Goal: Transaction & Acquisition: Purchase product/service

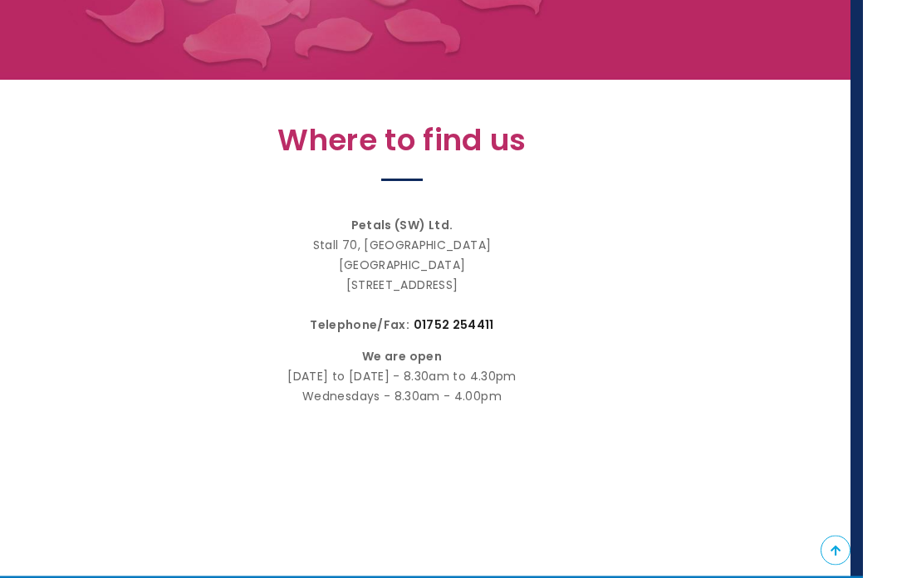
scroll to position [0, 12]
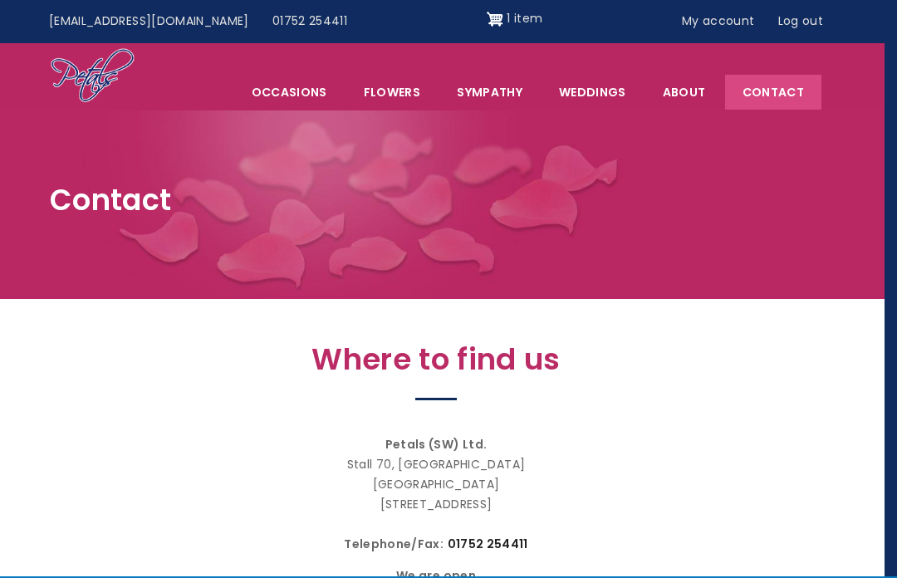
click at [487, 28] on img "Site header" at bounding box center [495, 19] width 17 height 27
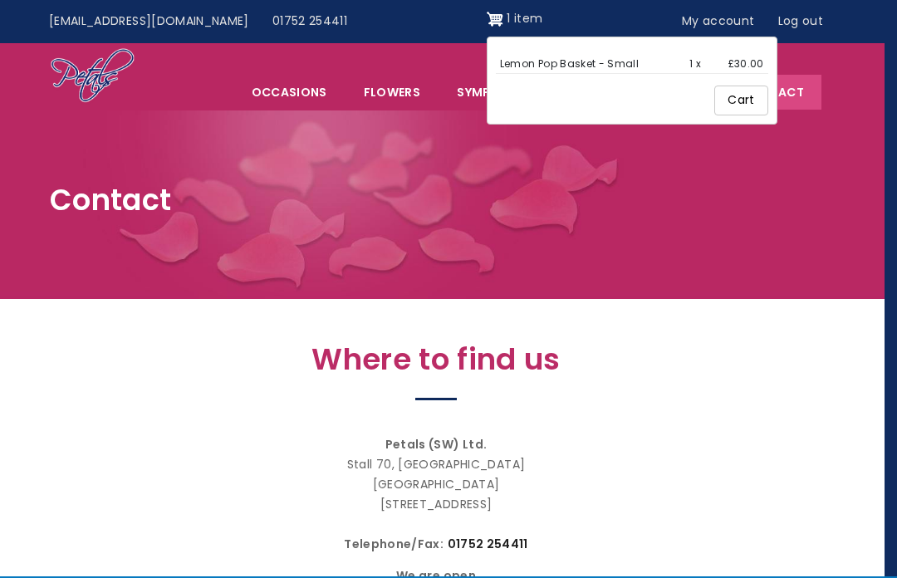
click at [715, 100] on link "Cart" at bounding box center [740, 101] width 53 height 30
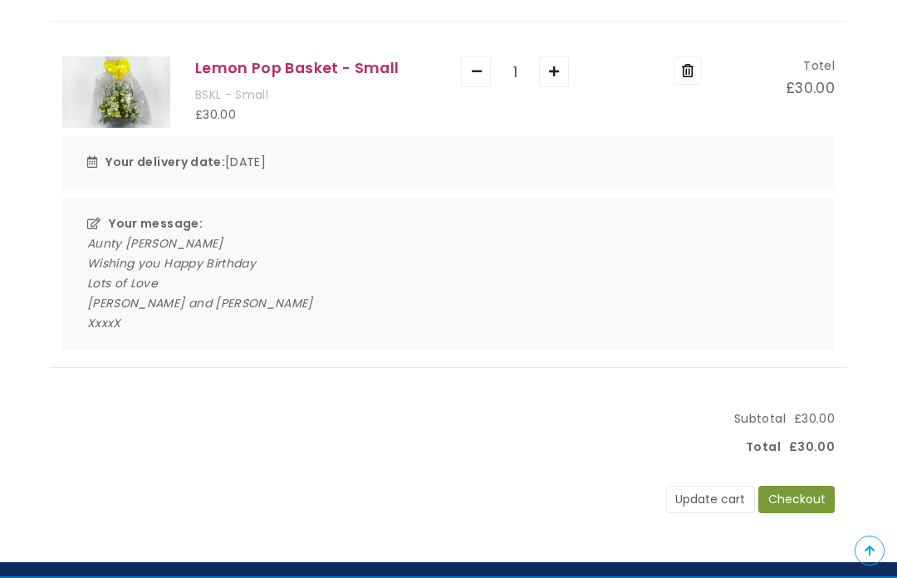
scroll to position [223, 0]
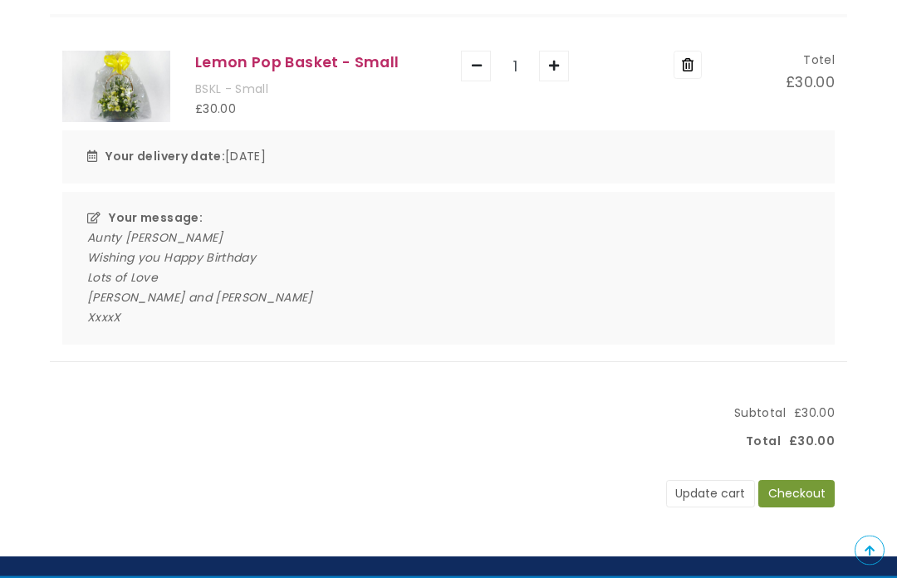
click at [704, 487] on button "Update cart" at bounding box center [710, 495] width 89 height 28
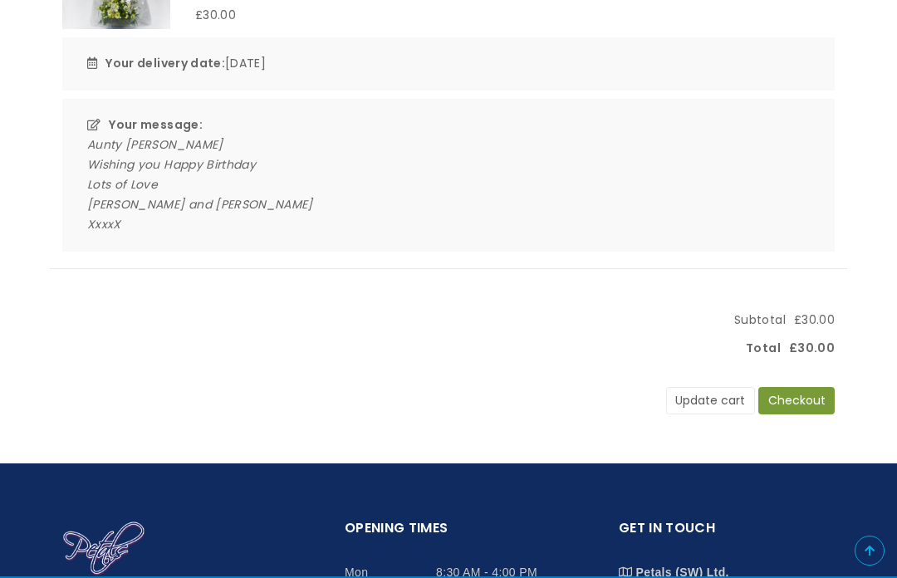
scroll to position [304, 0]
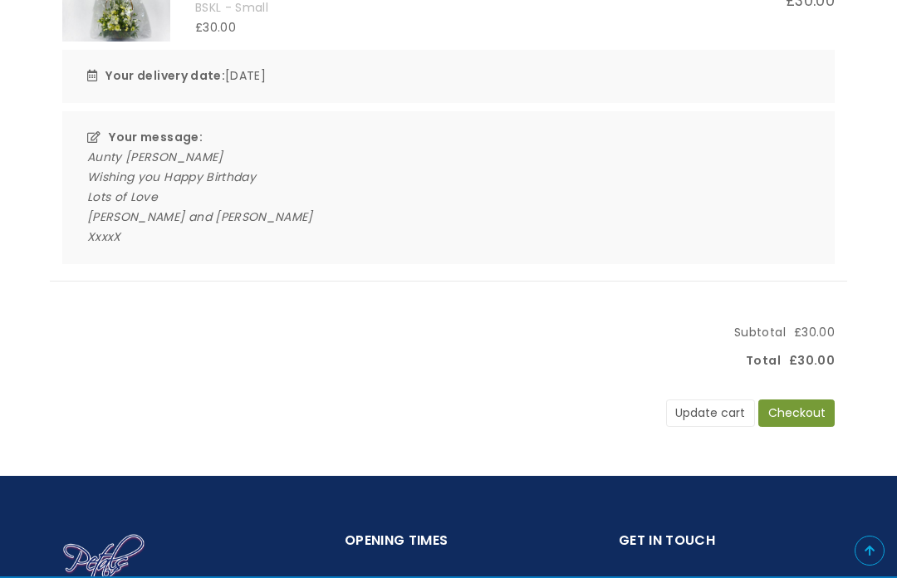
click at [795, 409] on button "Checkout" at bounding box center [796, 414] width 76 height 28
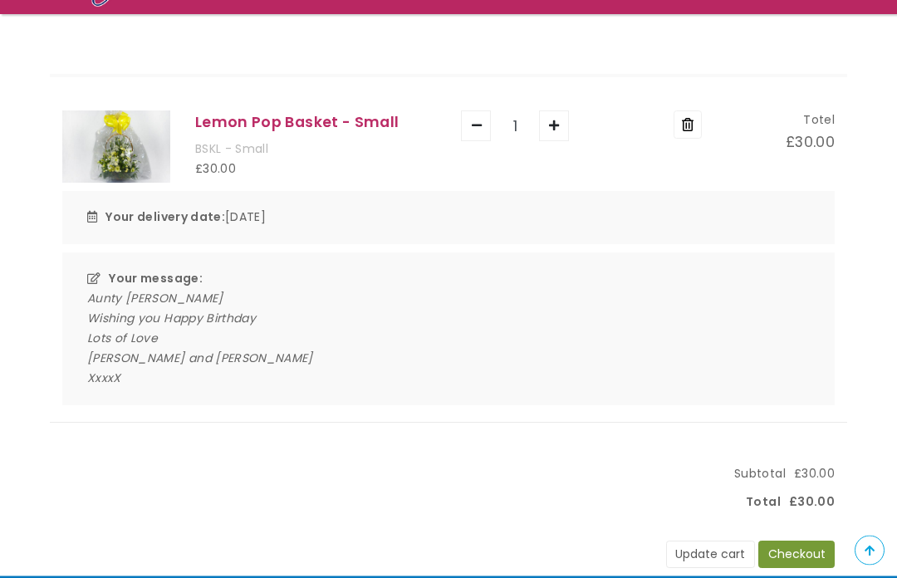
scroll to position [144, 0]
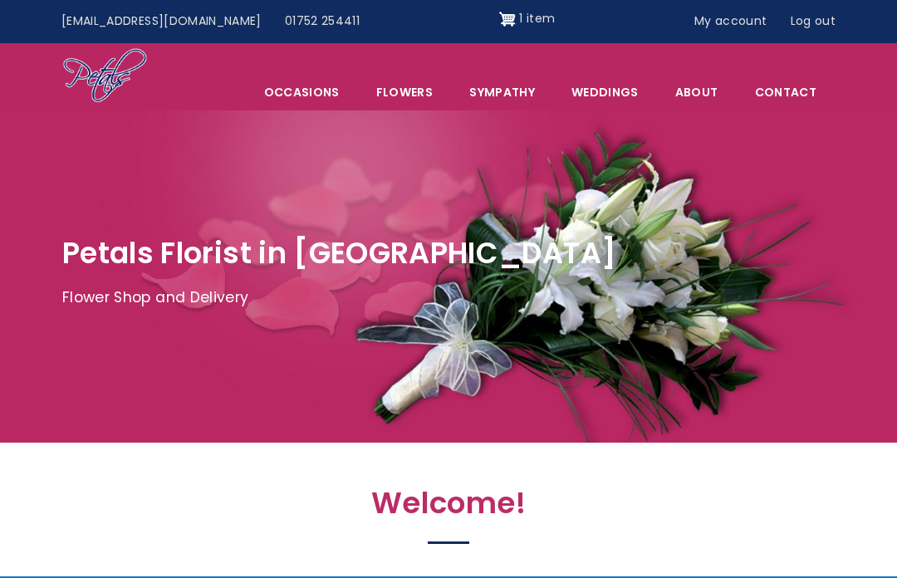
click at [519, 14] on span "1 item" at bounding box center [537, 18] width 36 height 17
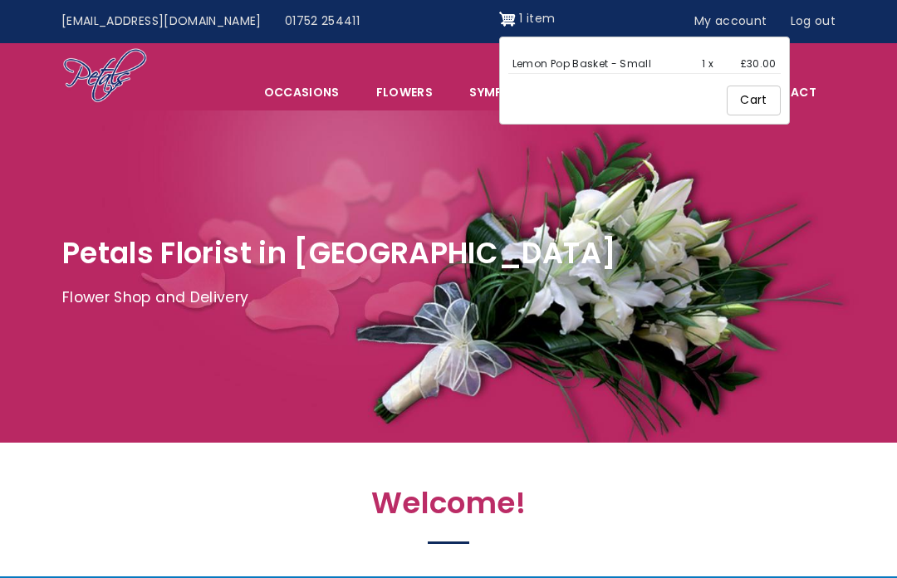
click at [728, 91] on link "Cart" at bounding box center [753, 101] width 53 height 30
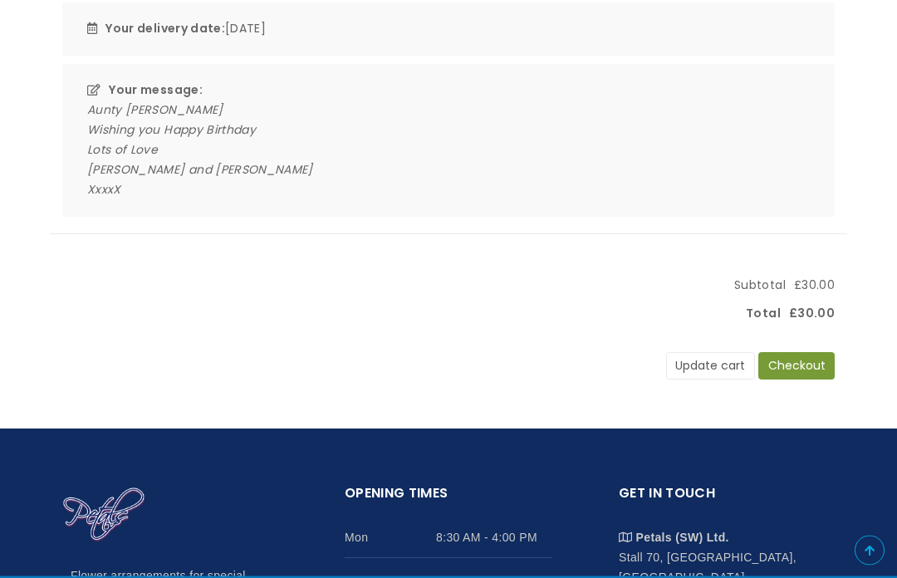
scroll to position [351, 0]
click at [794, 355] on button "Checkout" at bounding box center [796, 366] width 76 height 28
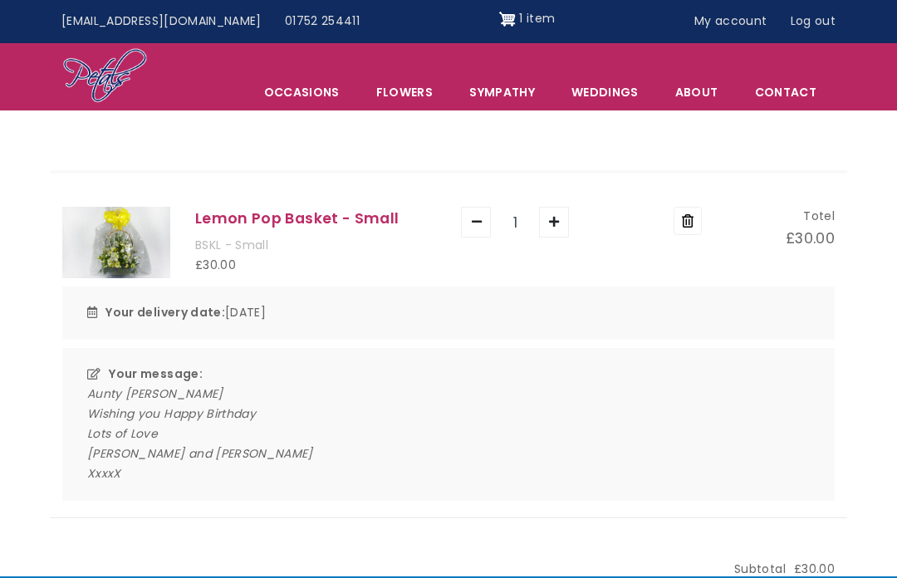
click at [738, 46] on div "Menu Occasions Anniversary Birthdays New Arrival Flowers Arrangements Basket Ar…" at bounding box center [448, 77] width 797 height 66
click at [738, 17] on link "My account" at bounding box center [731, 22] width 96 height 32
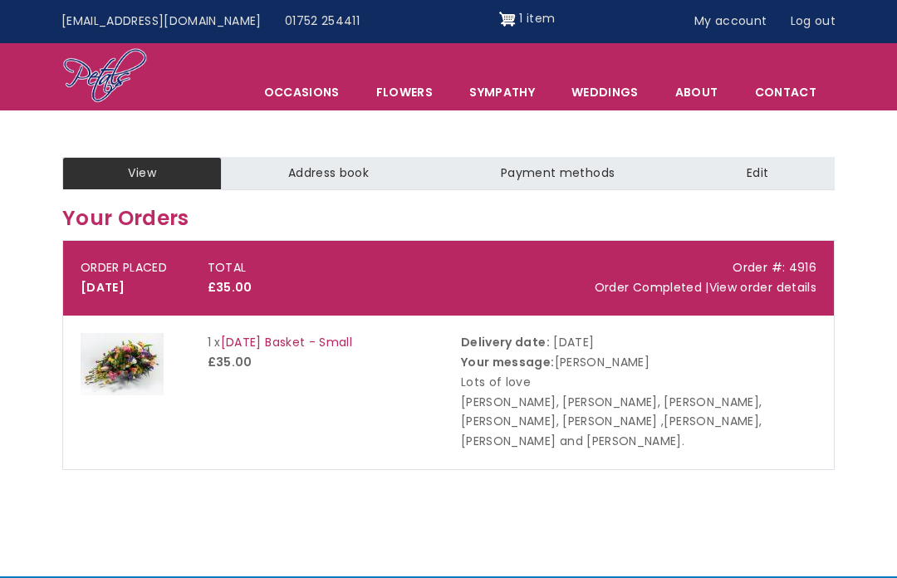
click at [817, 14] on link "Log out" at bounding box center [813, 22] width 68 height 32
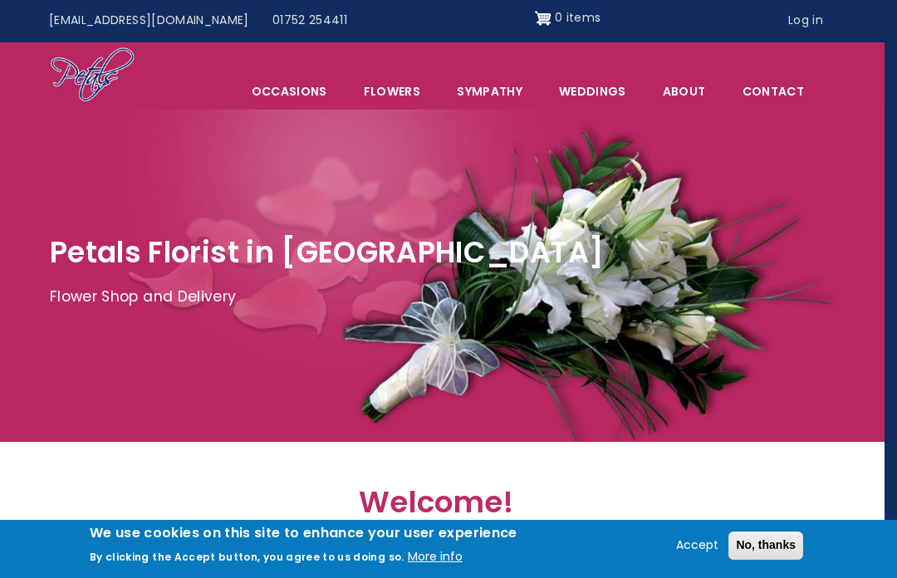
scroll to position [0, 12]
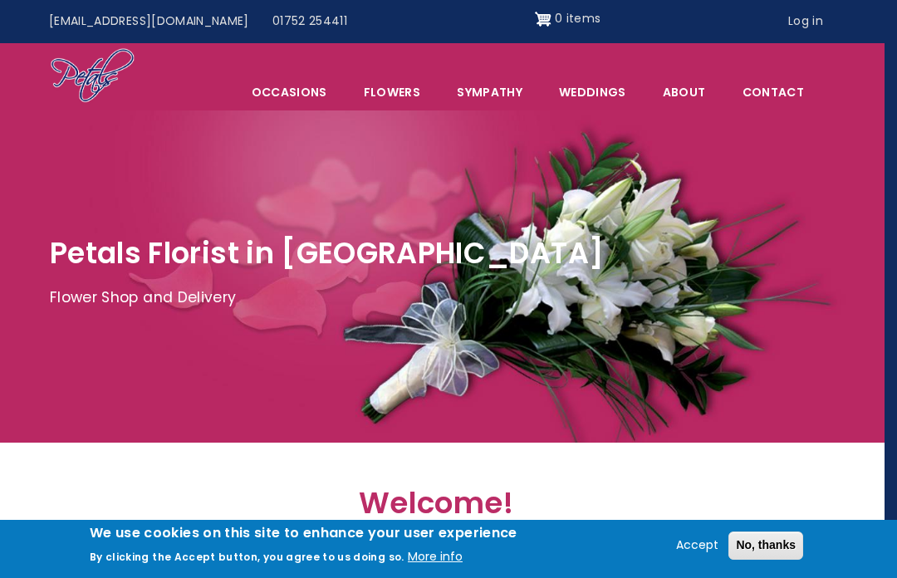
click at [398, 78] on link "Flowers" at bounding box center [391, 92] width 91 height 35
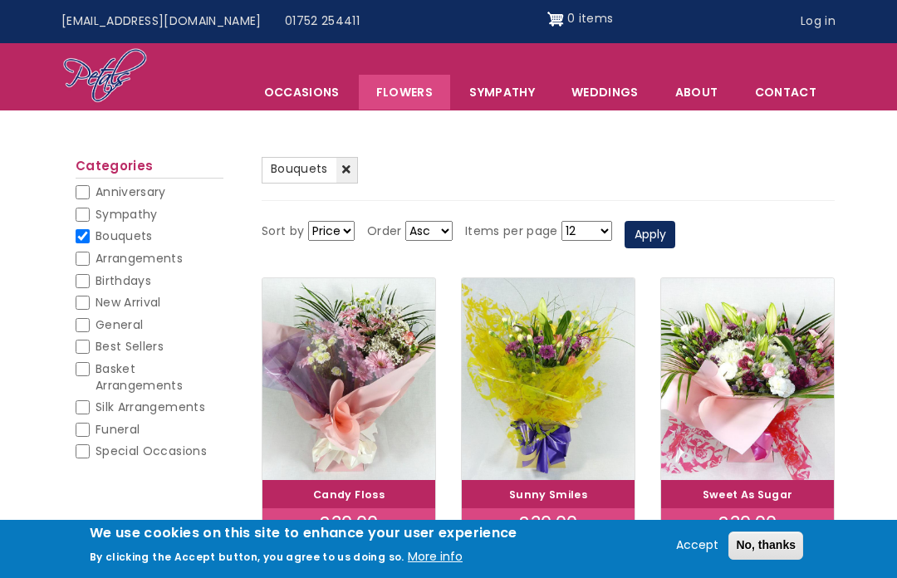
click at [419, 101] on link "Flowers" at bounding box center [404, 92] width 91 height 35
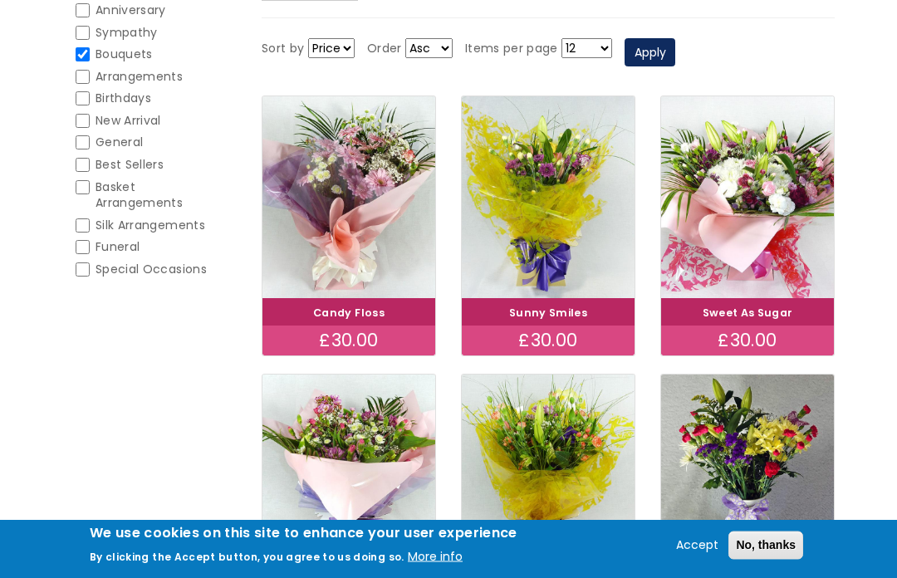
scroll to position [249, 0]
click at [106, 188] on span "Basket Arrangements" at bounding box center [139, 195] width 87 height 33
click at [90, 188] on input "Basket Arrangements" at bounding box center [83, 187] width 14 height 14
checkbox input "true"
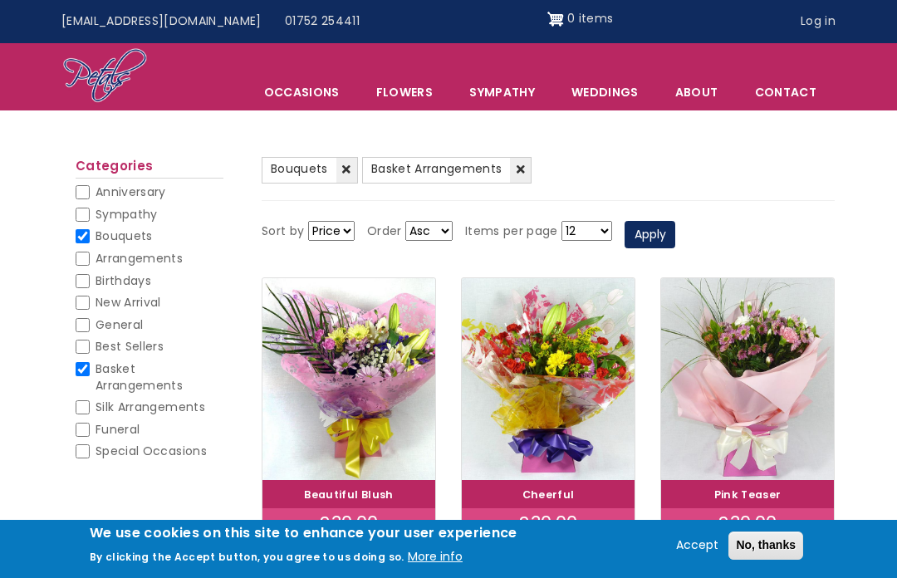
click at [77, 210] on input "Sympathy" at bounding box center [83, 215] width 14 height 14
checkbox input "true"
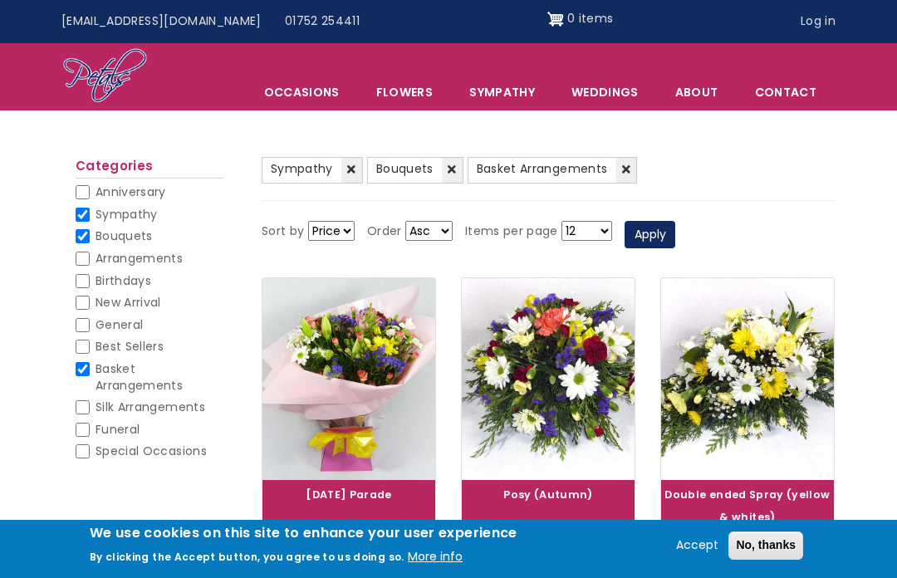
click at [82, 218] on input "Sympathy" at bounding box center [83, 215] width 14 height 14
checkbox input "false"
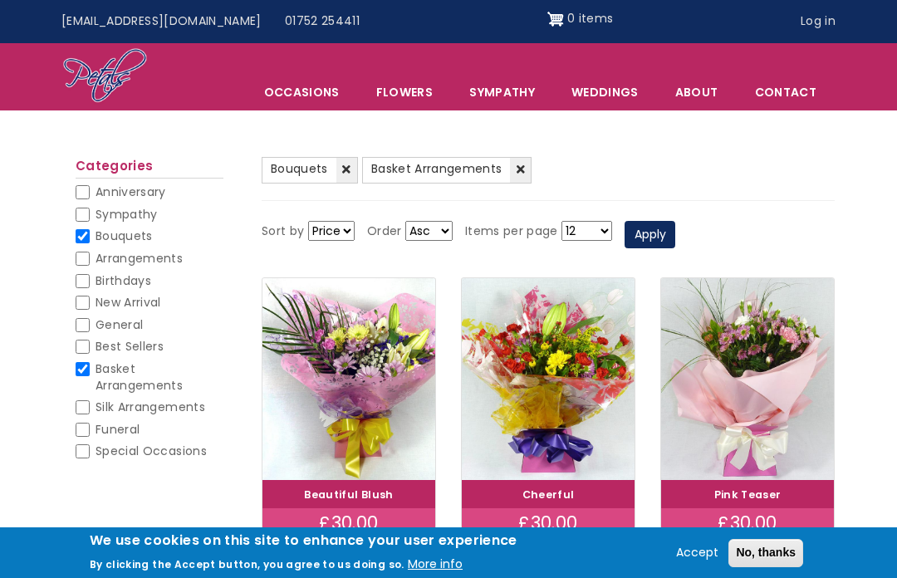
click at [97, 234] on span "Bouquets" at bounding box center [124, 236] width 57 height 17
click at [90, 234] on input "Bouquets" at bounding box center [83, 236] width 14 height 14
checkbox input "false"
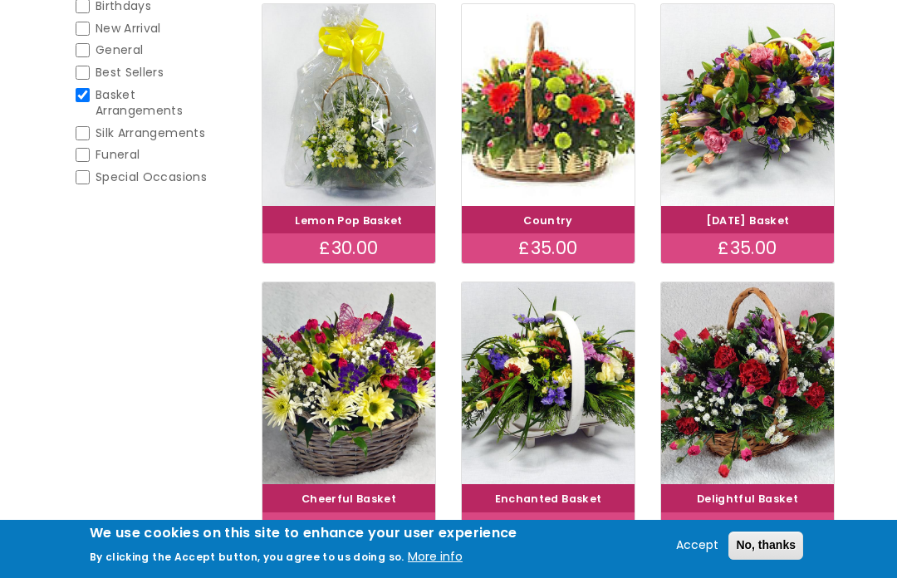
scroll to position [352, 0]
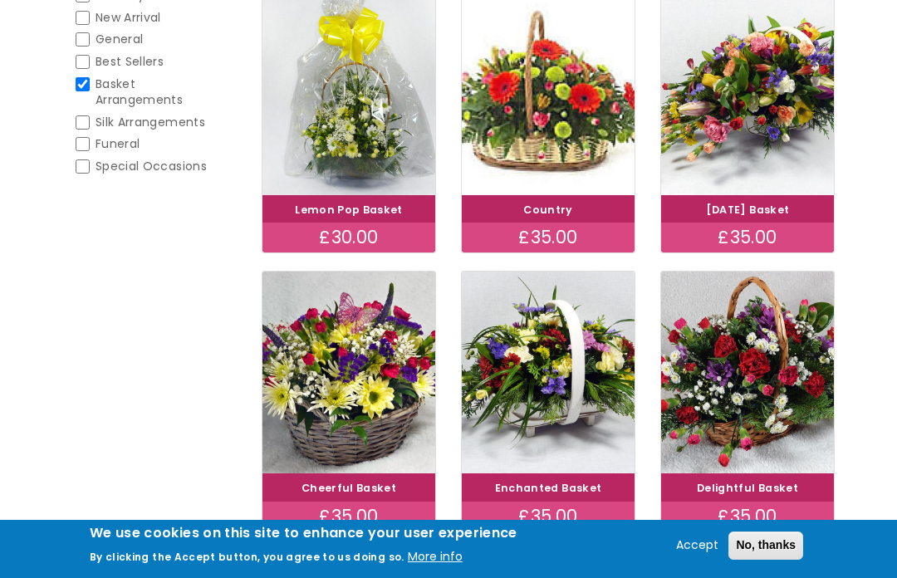
click at [360, 194] on img at bounding box center [348, 94] width 173 height 202
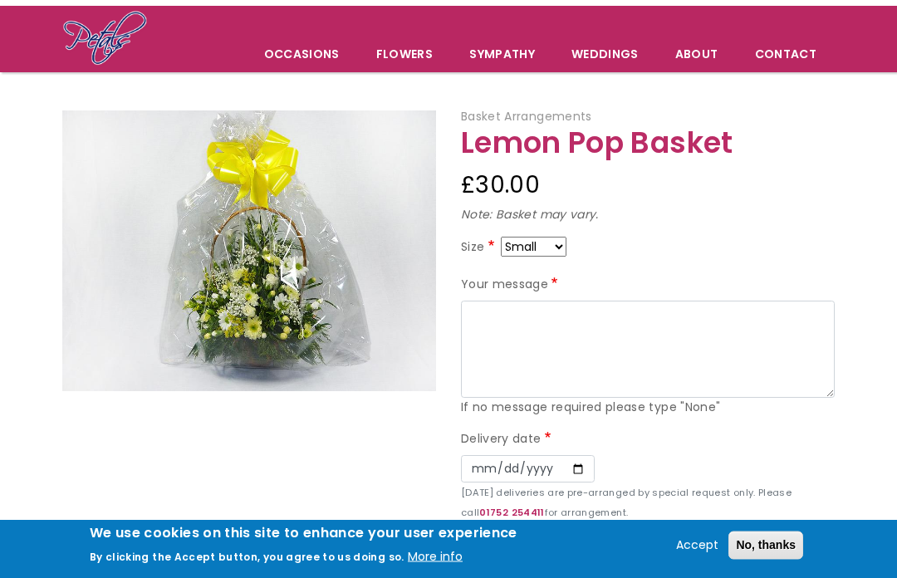
scroll to position [105, 0]
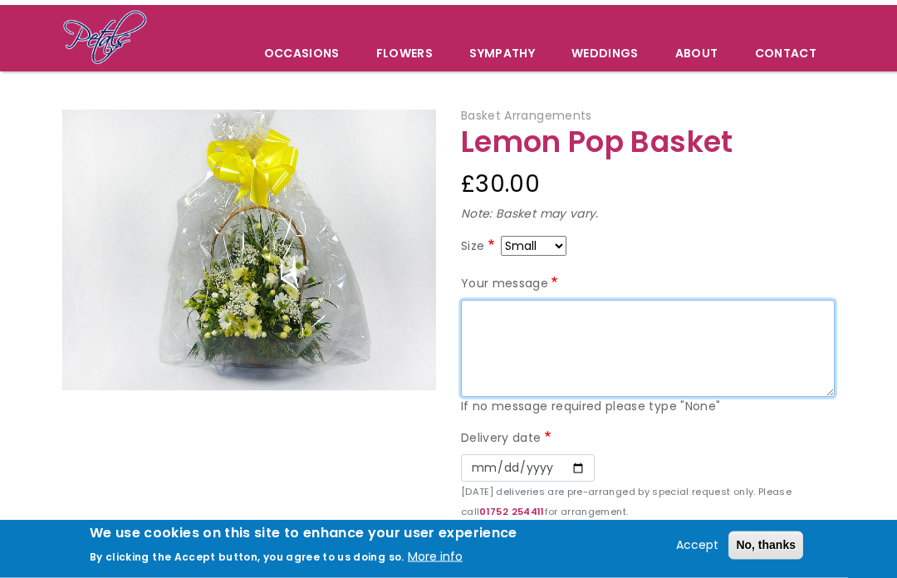
click at [505, 319] on textarea "Your message" at bounding box center [648, 350] width 374 height 98
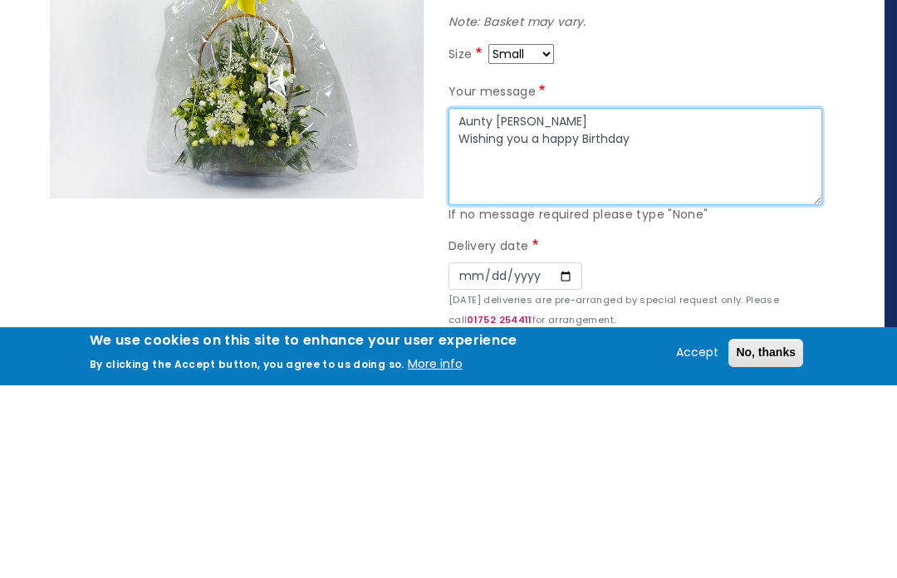
click at [574, 301] on textarea "Aunty Diana Wishing you a happy Birthday" at bounding box center [636, 350] width 374 height 98
click at [645, 301] on textarea "Aunty Diana Wishing you a Happy Birthday" at bounding box center [636, 350] width 374 height 98
type textarea "Aunty Diana Wishing you a Happy Birthday Lots of love Caroline and Ellie"
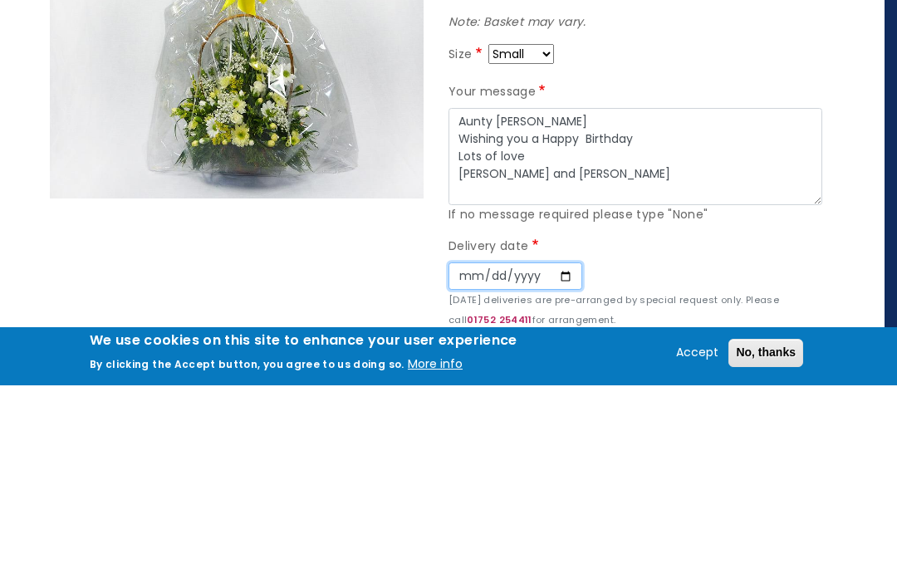
click at [449, 455] on input "Date" at bounding box center [516, 469] width 134 height 28
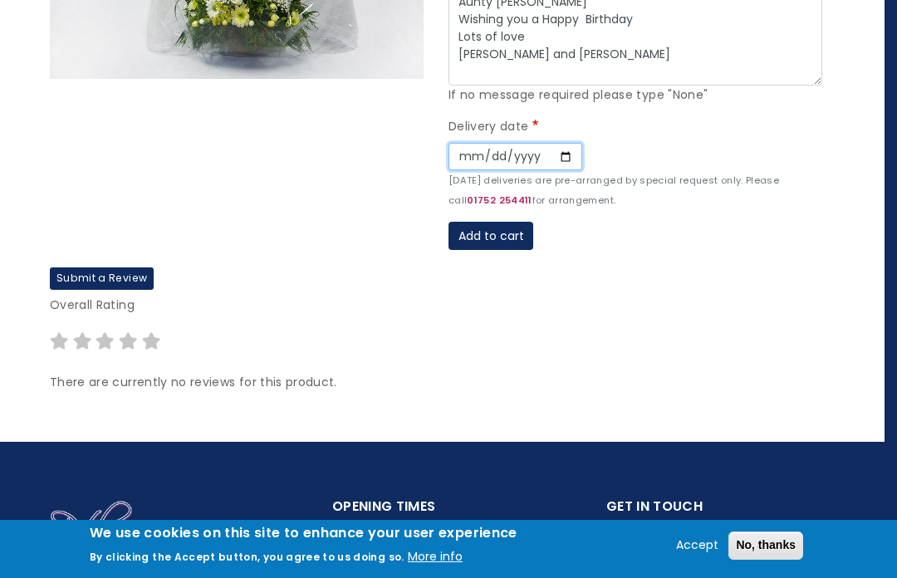
type input "2025-09-06"
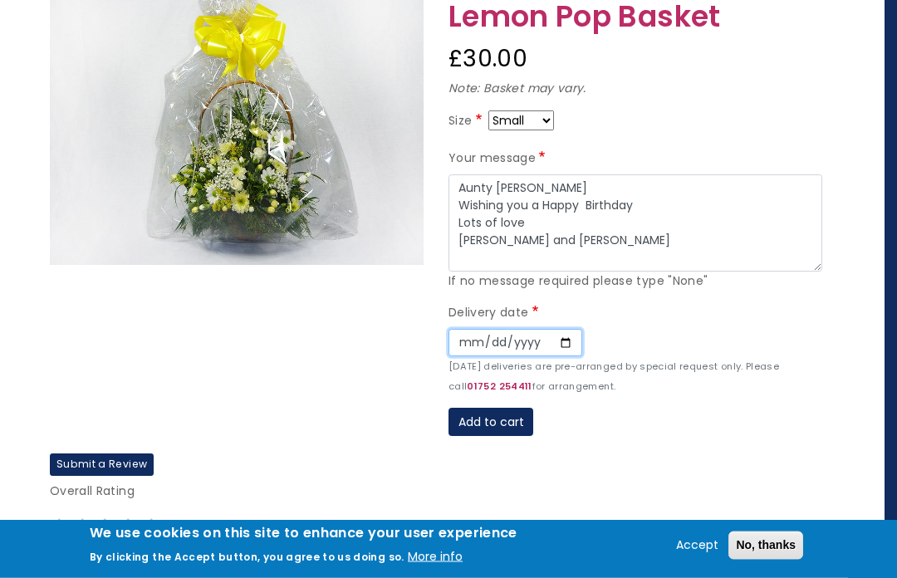
scroll to position [231, 12]
click at [483, 422] on button "Add to cart" at bounding box center [491, 422] width 85 height 28
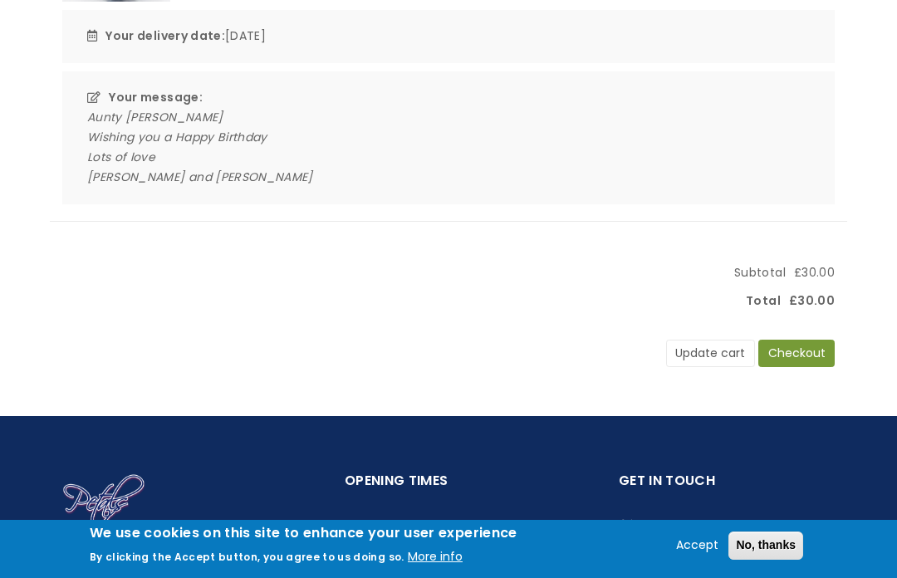
scroll to position [401, 0]
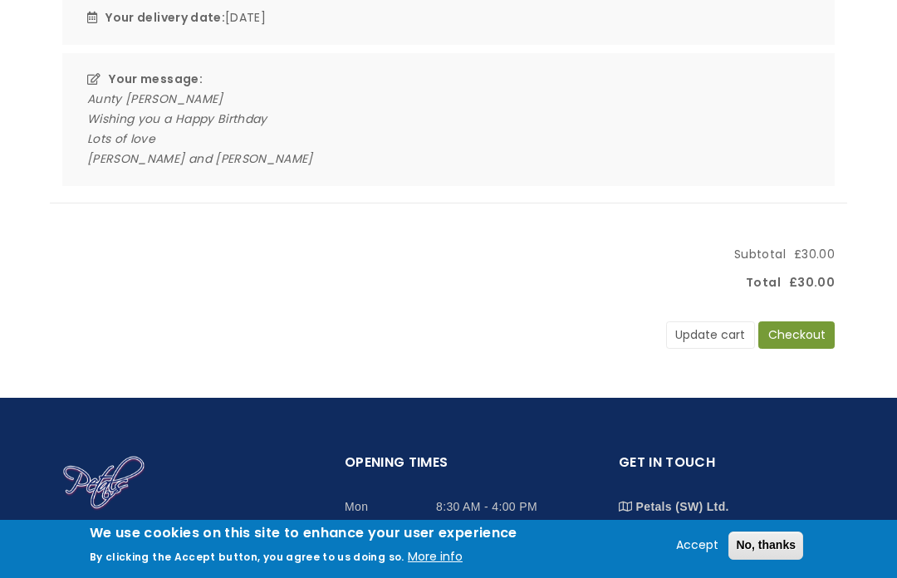
click at [794, 342] on button "Checkout" at bounding box center [796, 335] width 76 height 28
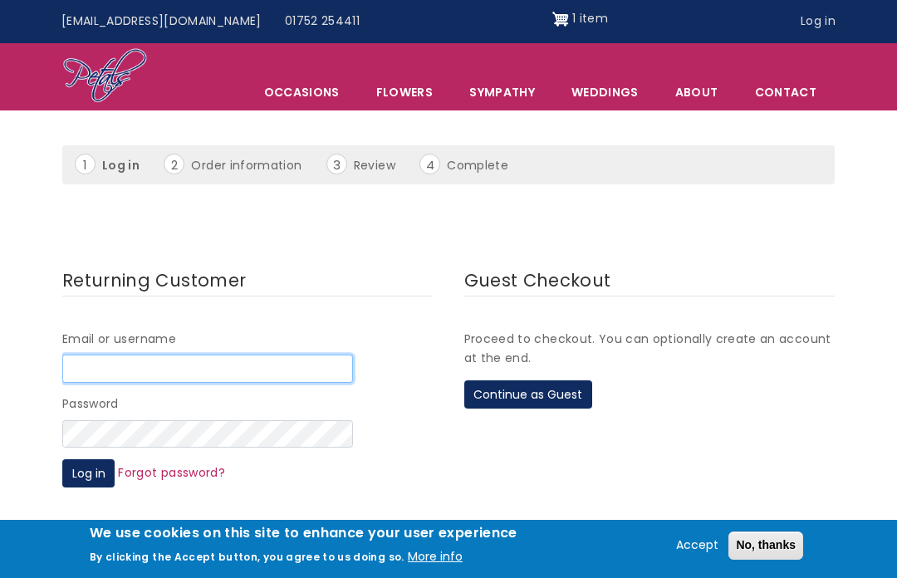
type input "sandy"
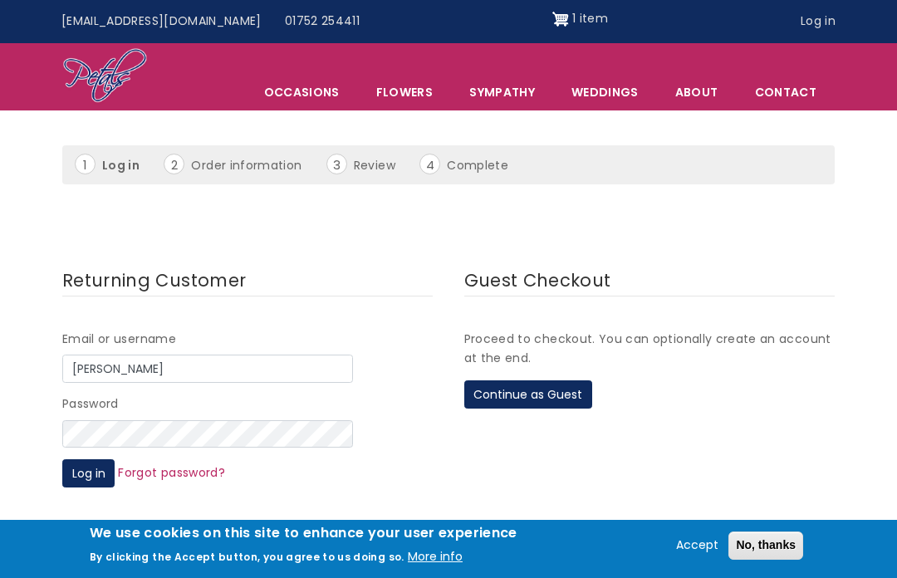
click at [88, 468] on button "Log in" at bounding box center [88, 473] width 52 height 28
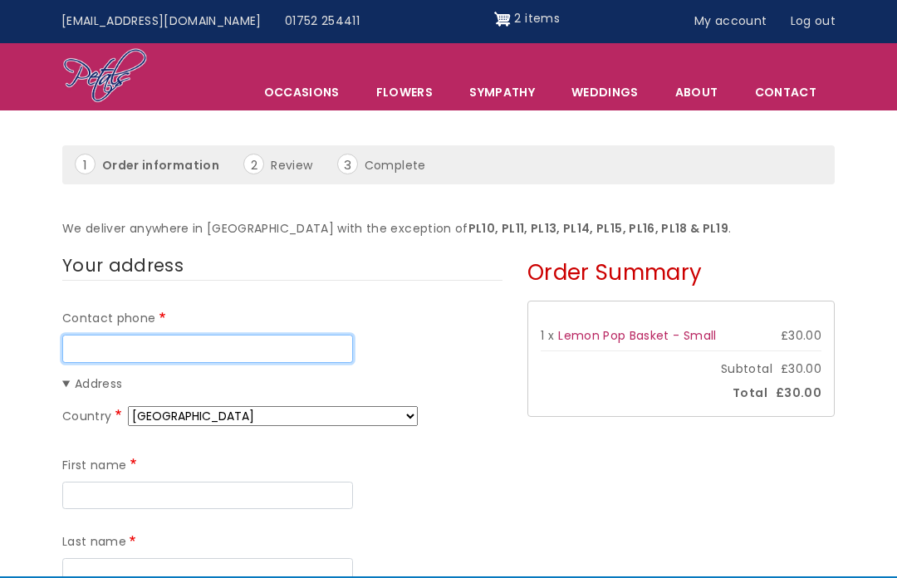
click at [102, 341] on input "Contact phone" at bounding box center [207, 349] width 291 height 28
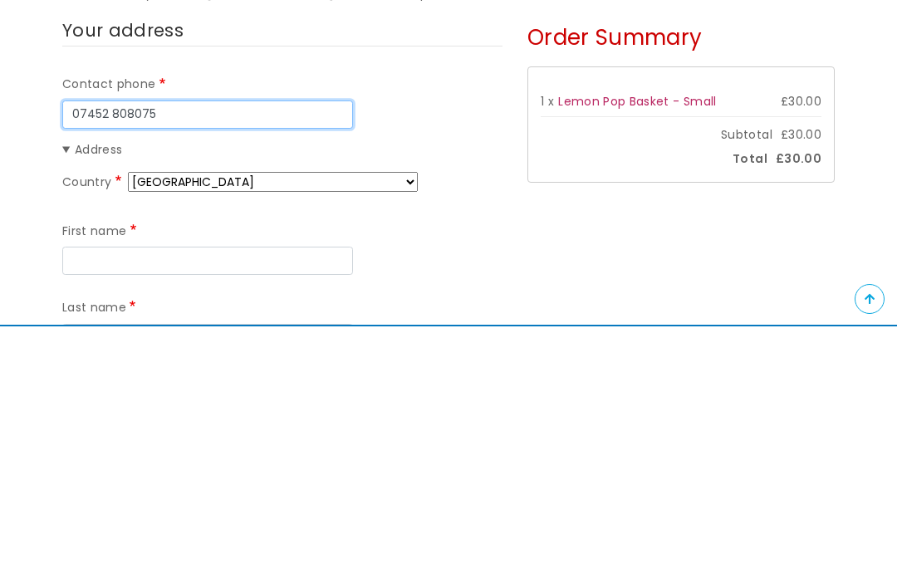
scroll to position [71, 0]
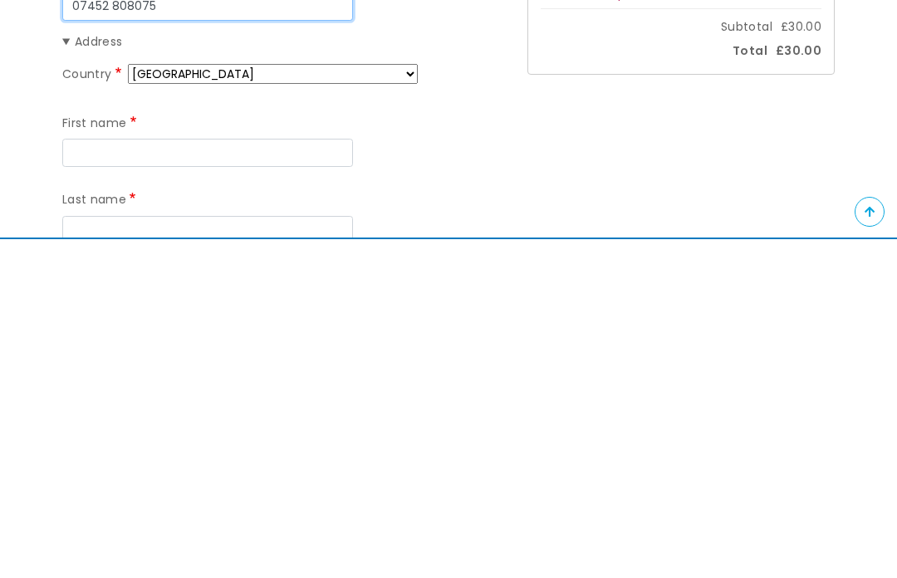
type input "07452 808075"
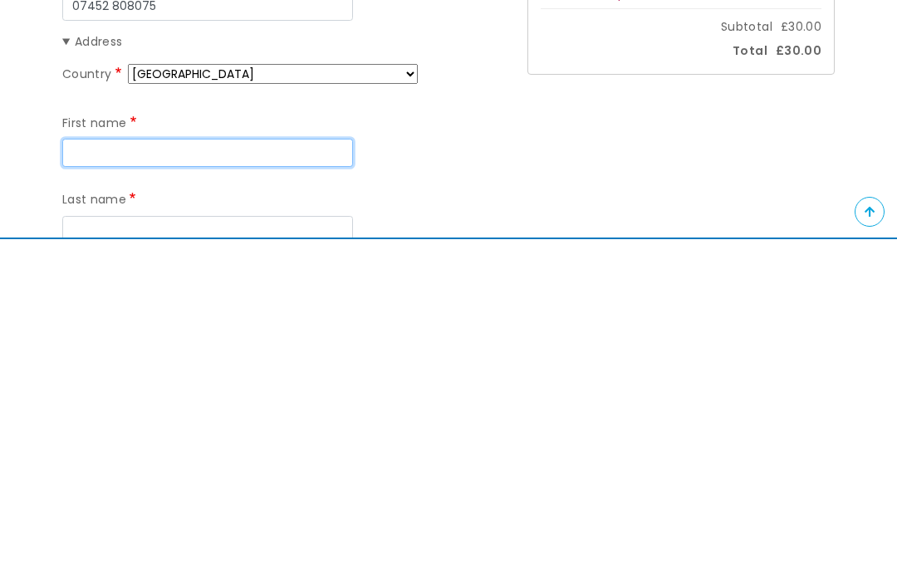
click at [109, 478] on input "First name" at bounding box center [207, 492] width 291 height 28
type input "Sandra"
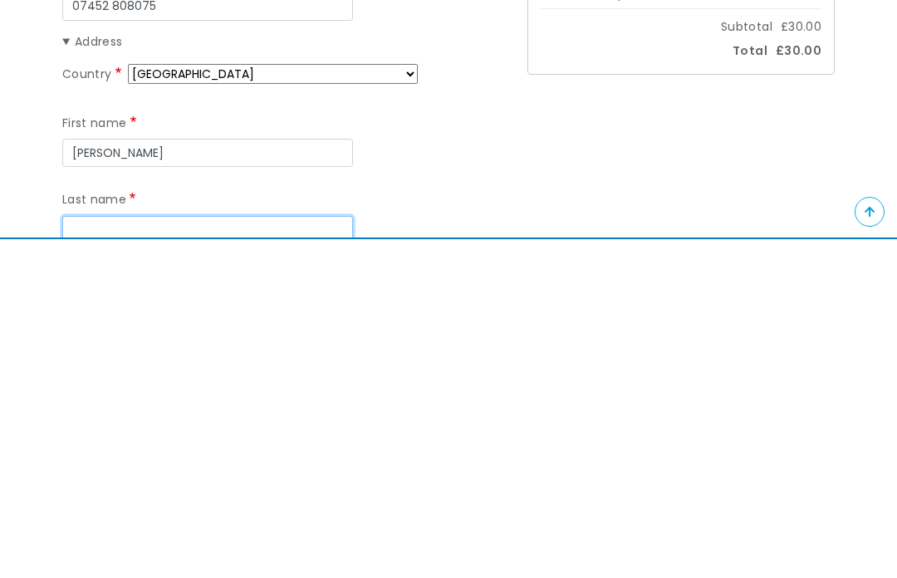
click at [103, 555] on input "Last name" at bounding box center [207, 569] width 291 height 28
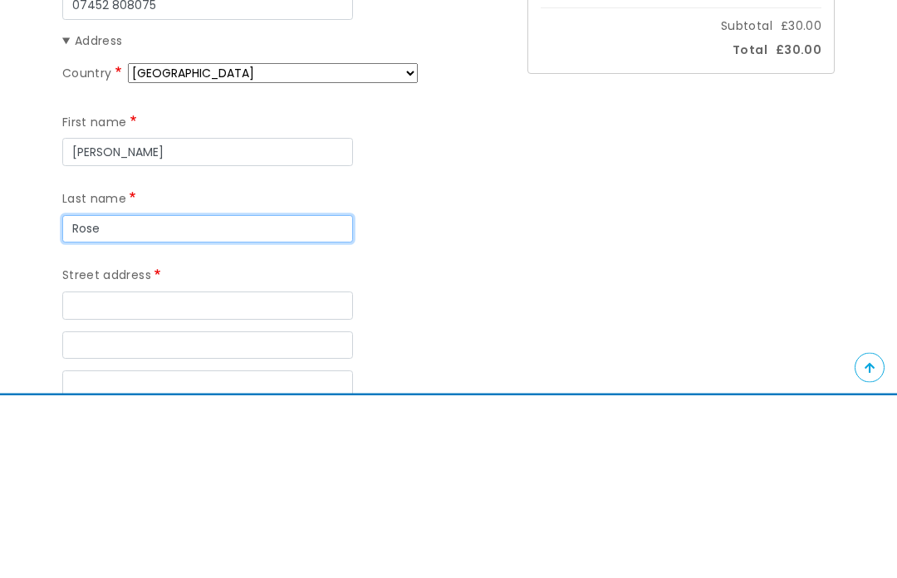
scroll to position [230, 0]
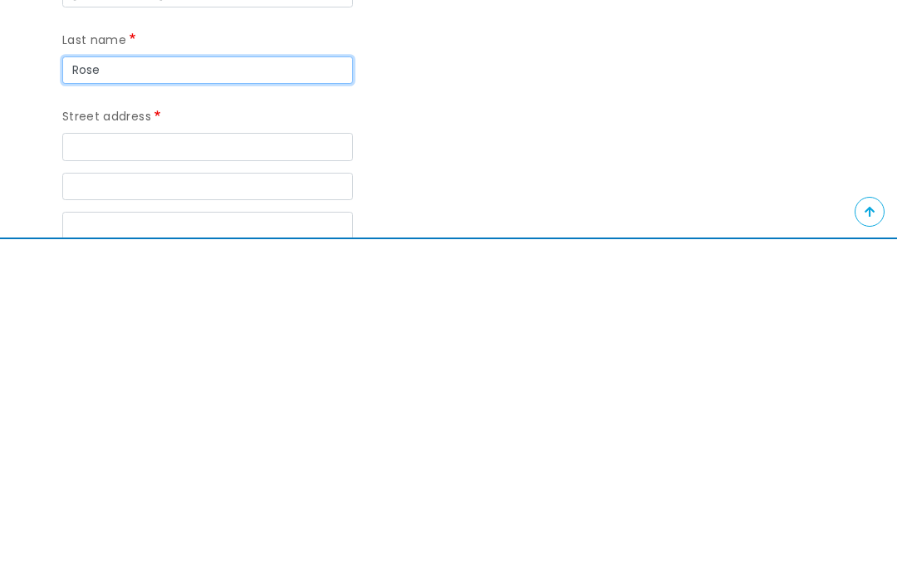
type input "Rose"
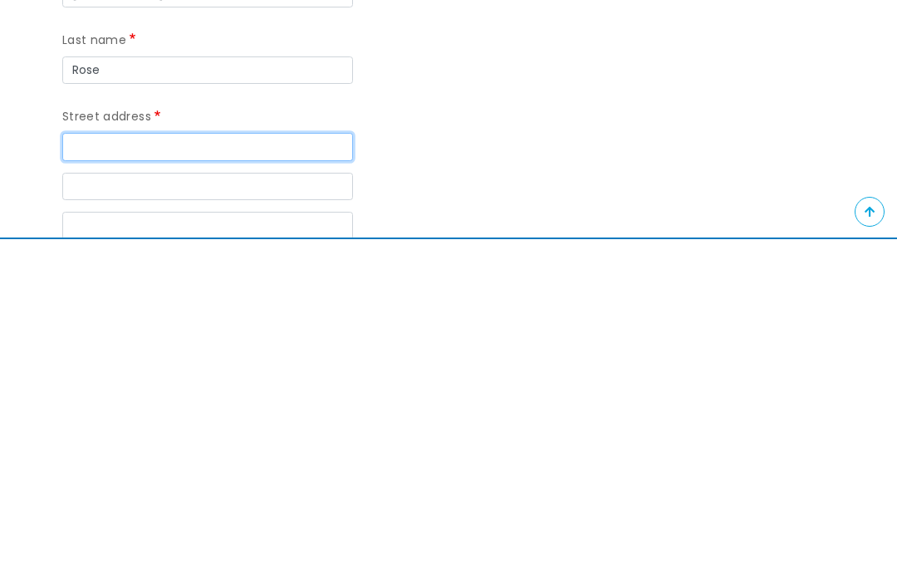
click at [99, 472] on input "Street address" at bounding box center [207, 486] width 291 height 28
type input "8 Spylaw Bank Road"
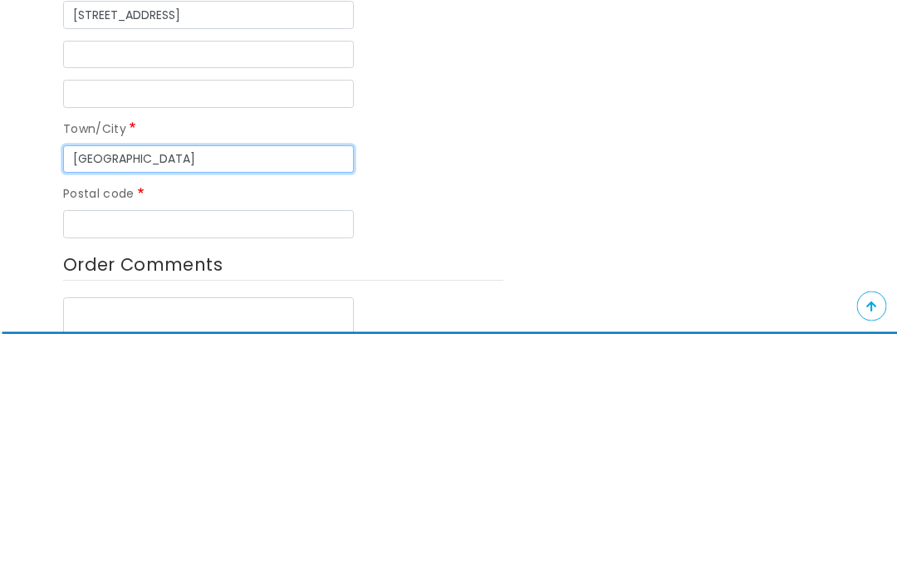
scroll to position [457, 3]
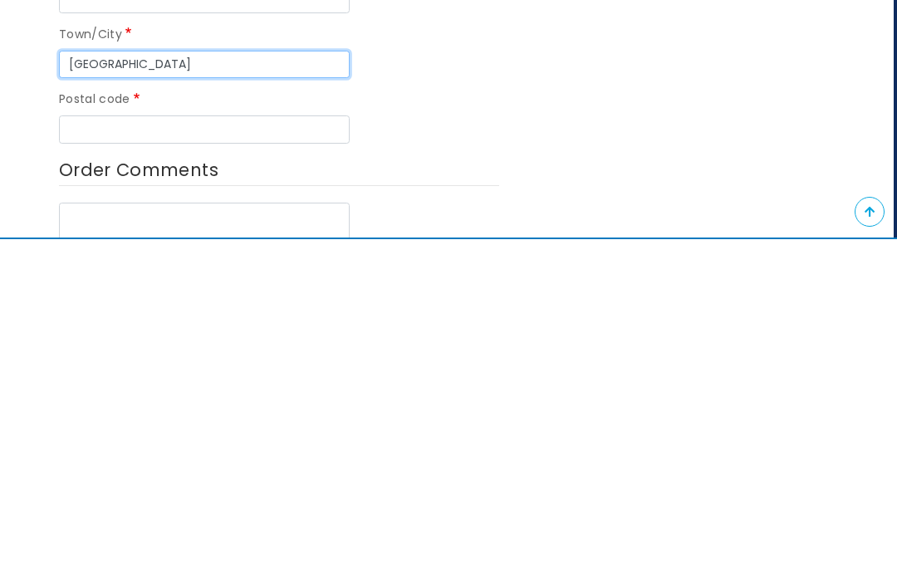
type input "Edinburgh"
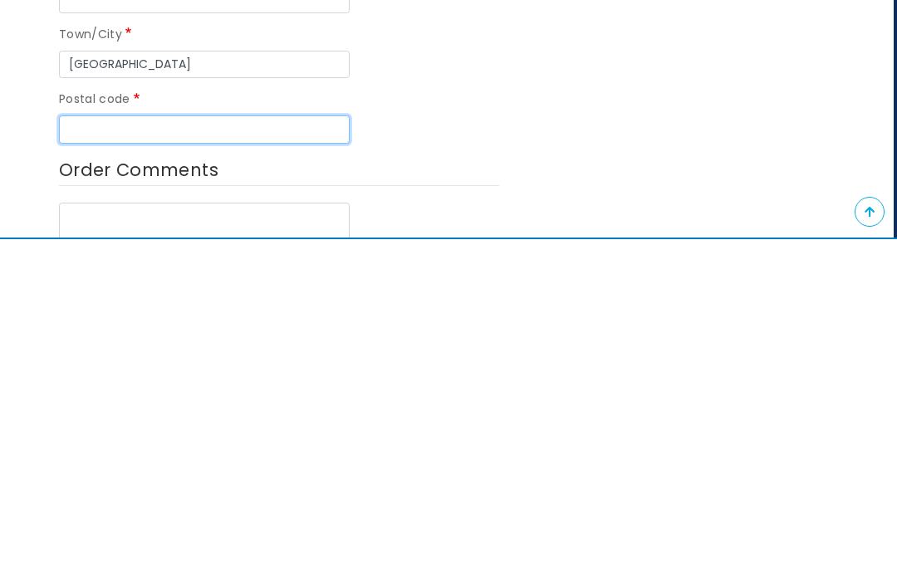
click at [98, 454] on input "Postal code" at bounding box center [204, 468] width 291 height 28
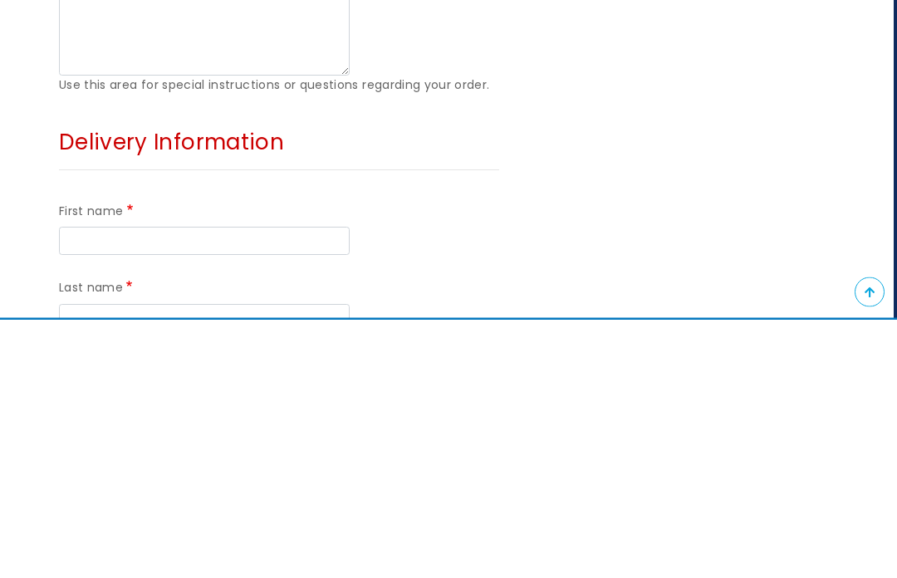
scroll to position [763, 3]
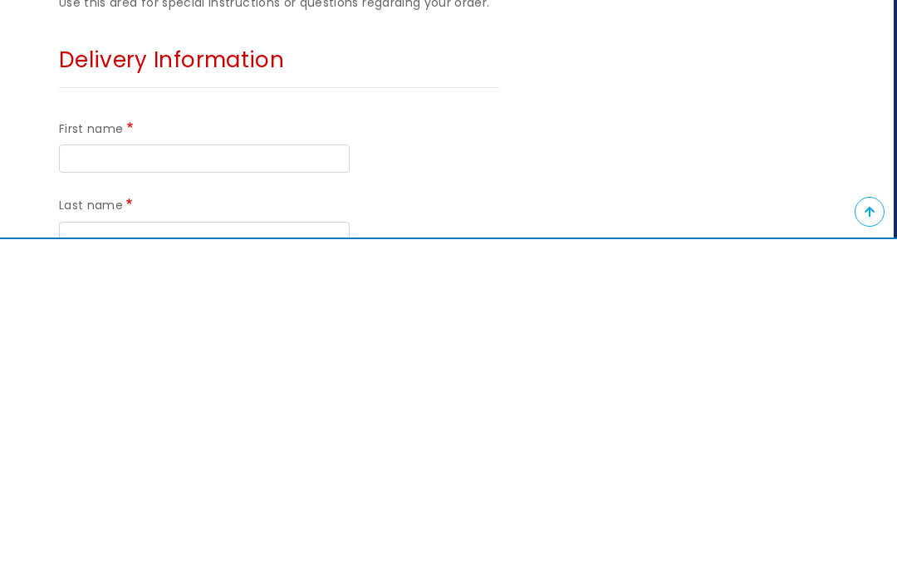
type input "EH13 0JP"
click at [95, 483] on input "First name" at bounding box center [204, 497] width 291 height 28
type input "Diana"
click at [86, 561] on input "Last name" at bounding box center [204, 575] width 291 height 28
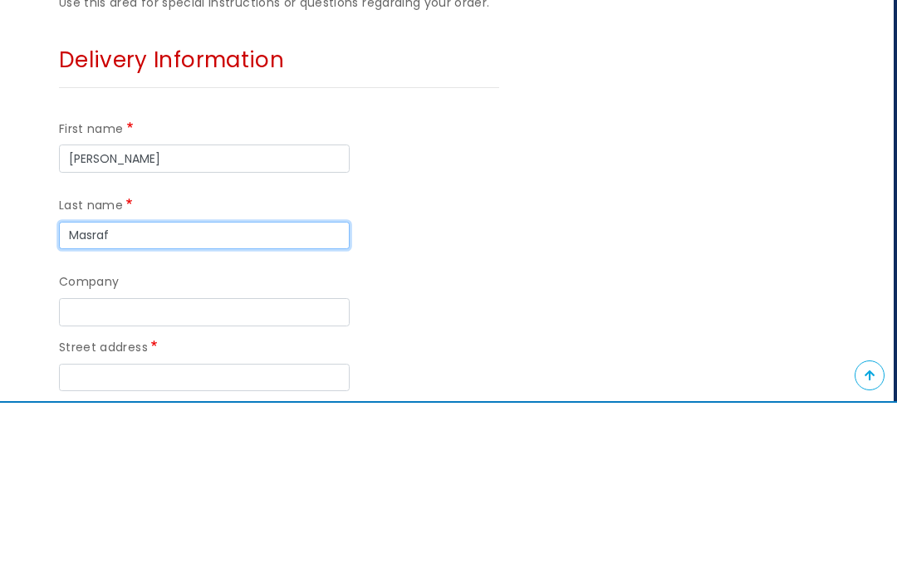
scroll to position [932, 3]
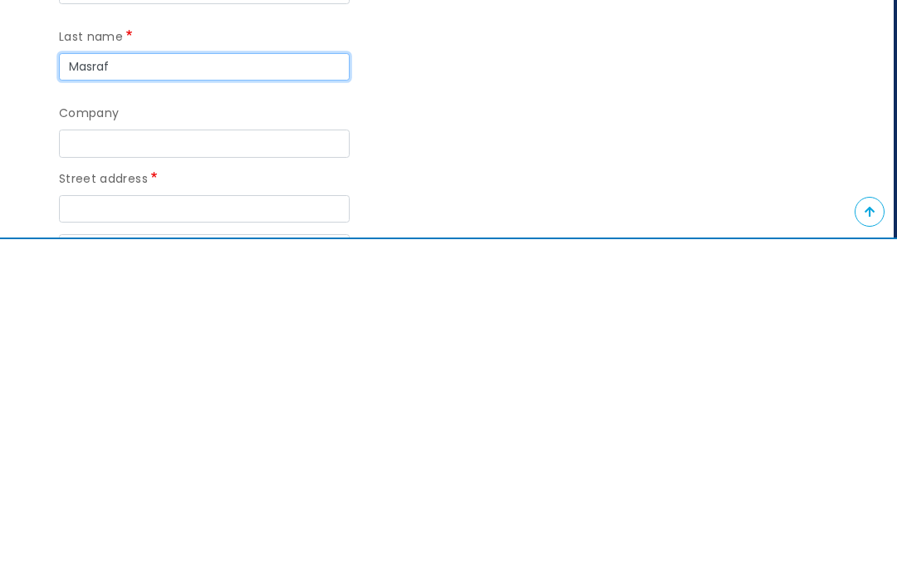
type input "Masraf"
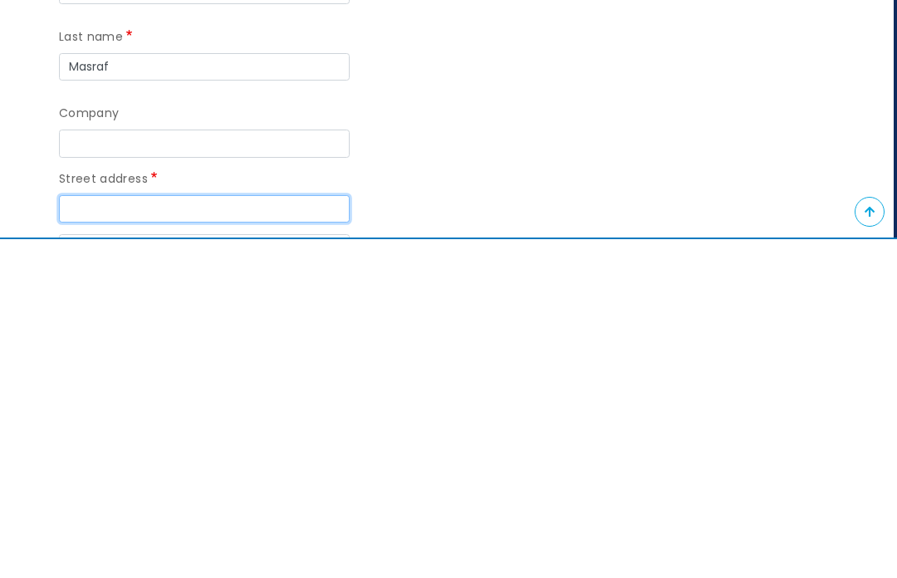
click at [91, 534] on input "Street address" at bounding box center [204, 548] width 291 height 28
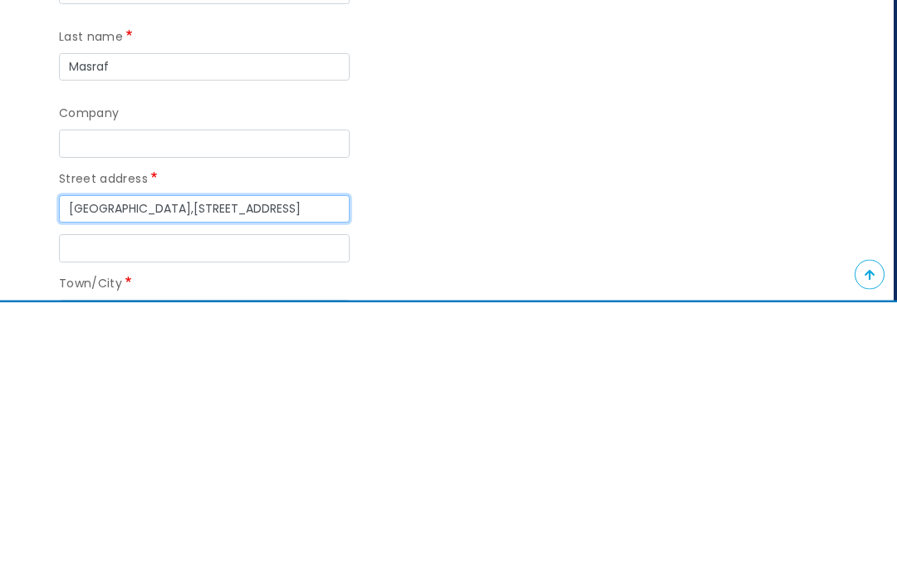
scroll to position [998, 3]
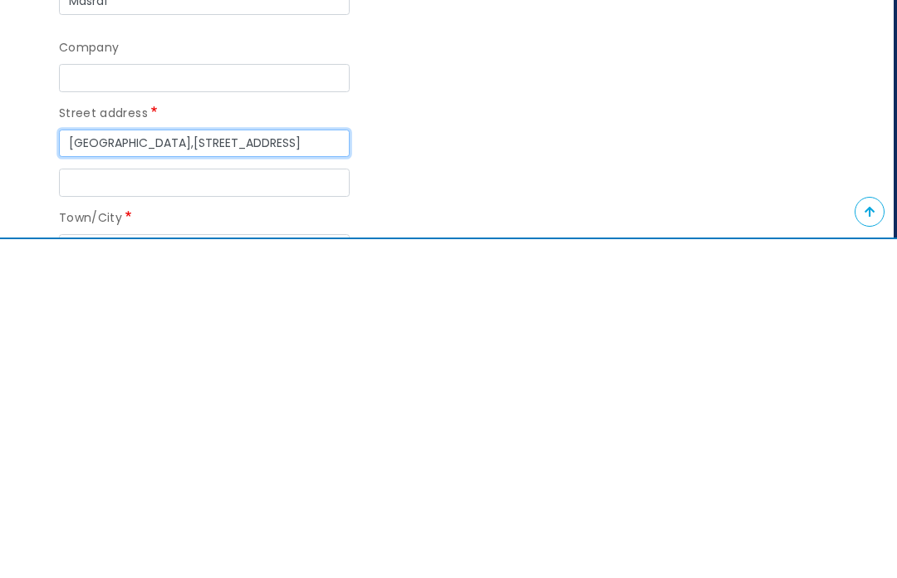
type input "Elburton Heights,33 Springfield Road"
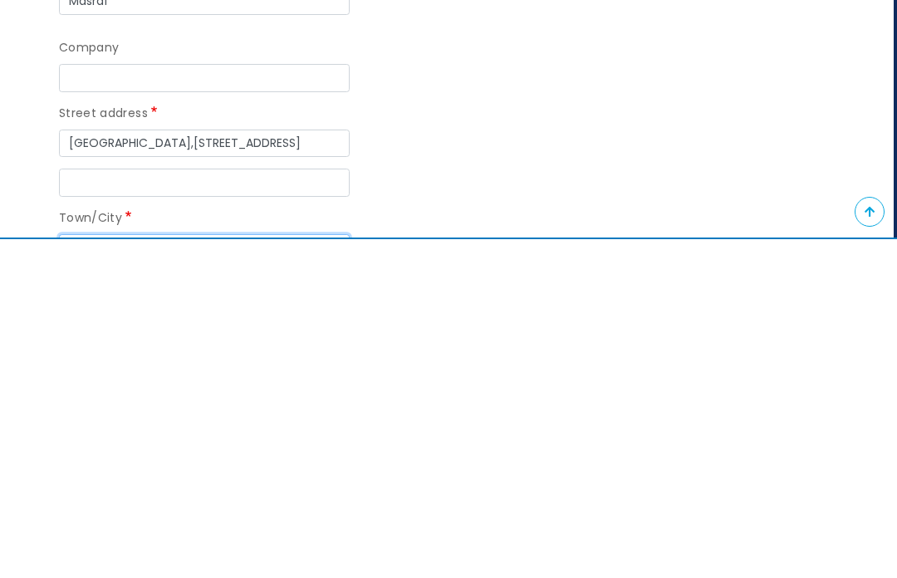
click at [86, 573] on input "Town/City" at bounding box center [204, 587] width 291 height 28
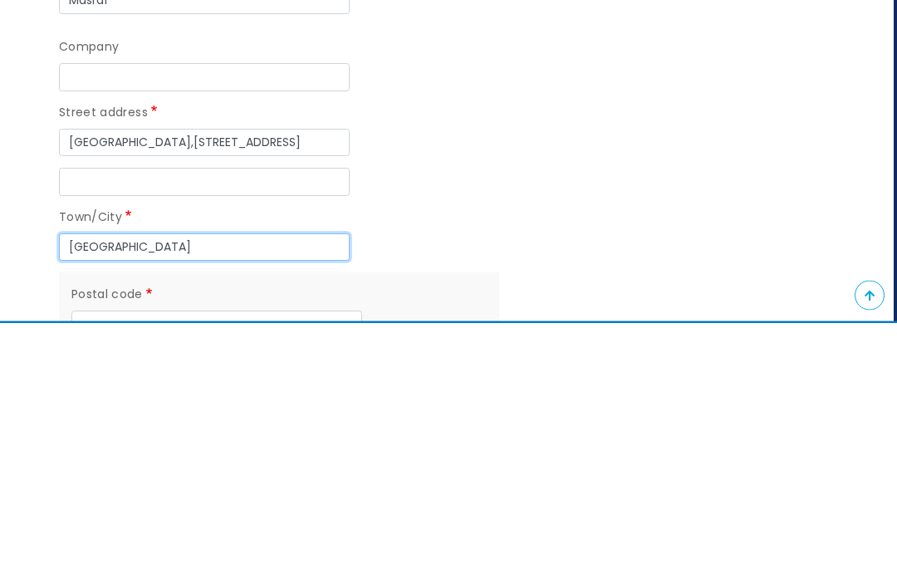
scroll to position [1090, 3]
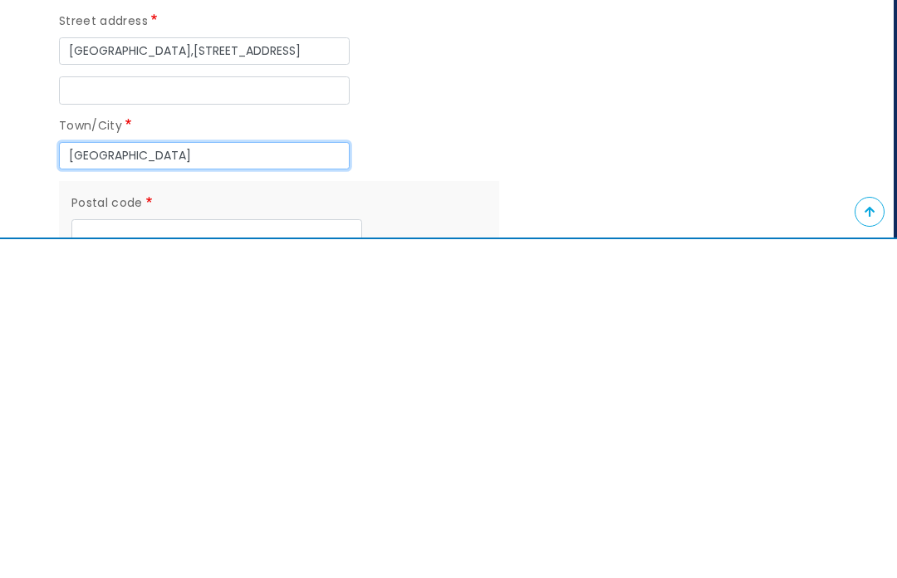
type input "Plymouth"
click at [99, 558] on input "Postal code" at bounding box center [216, 572] width 291 height 28
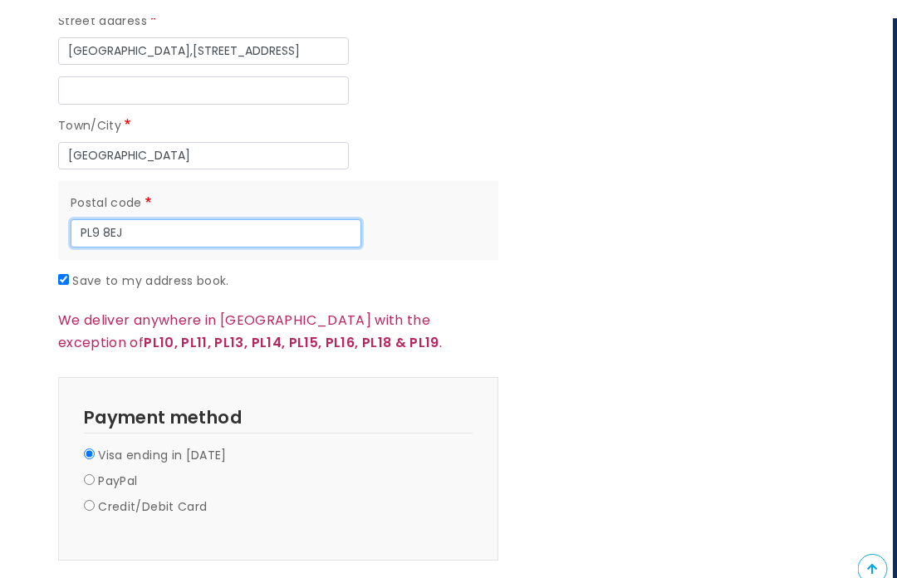
scroll to position [1449, 7]
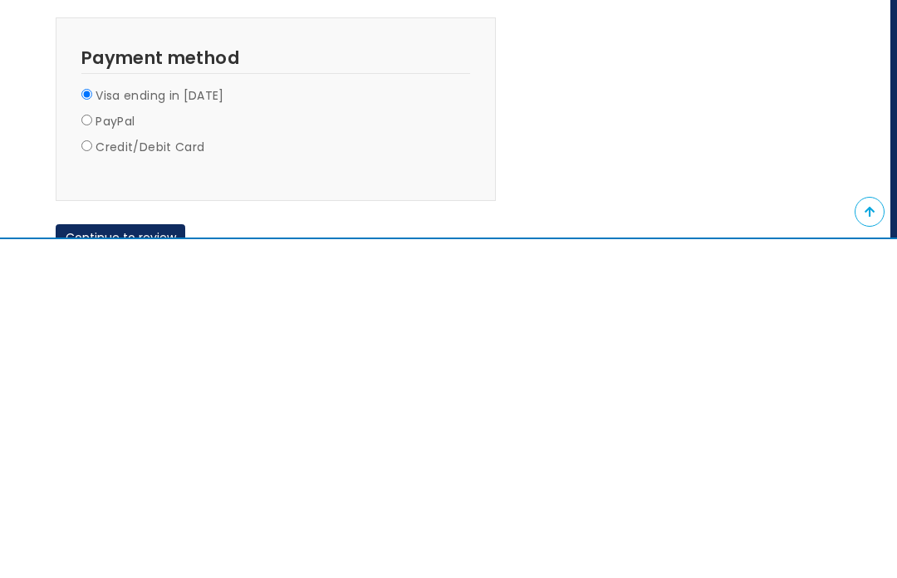
type input "PL9 8EJ"
click at [133, 563] on button "Continue to review" at bounding box center [121, 577] width 130 height 28
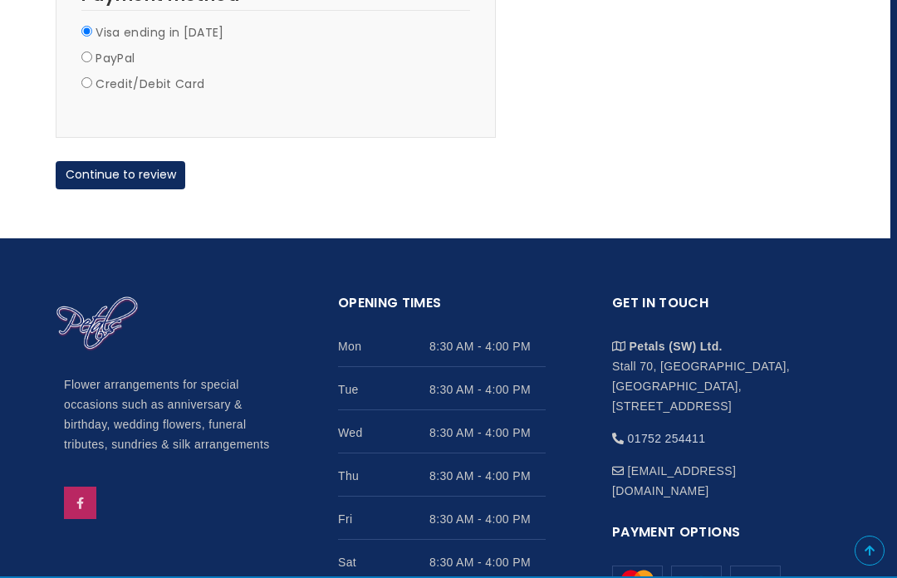
scroll to position [1851, 7]
